Goal: Complete application form

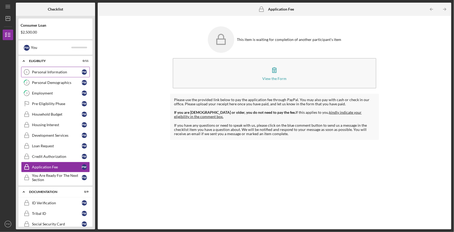
click at [60, 71] on div "Personal Information" at bounding box center [57, 72] width 50 height 4
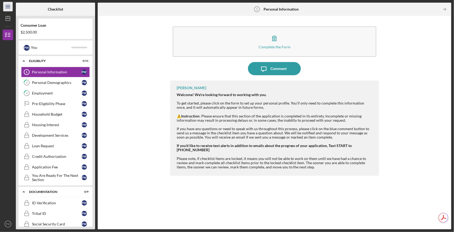
click at [5, 5] on icon "Icon/Menu" at bounding box center [8, 7] width 12 height 12
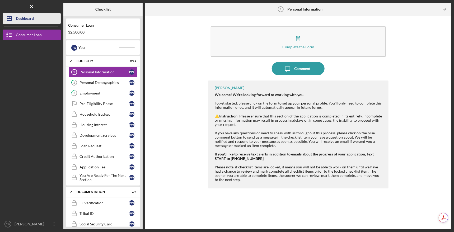
click at [19, 18] on div "Dashboard" at bounding box center [25, 19] width 18 height 12
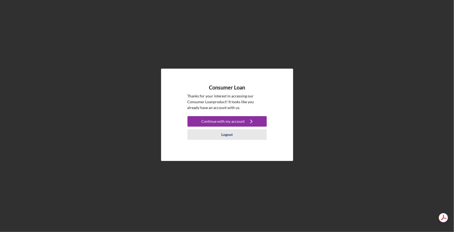
click at [228, 134] on div "Logout" at bounding box center [226, 134] width 11 height 11
